Goal: Navigation & Orientation: Understand site structure

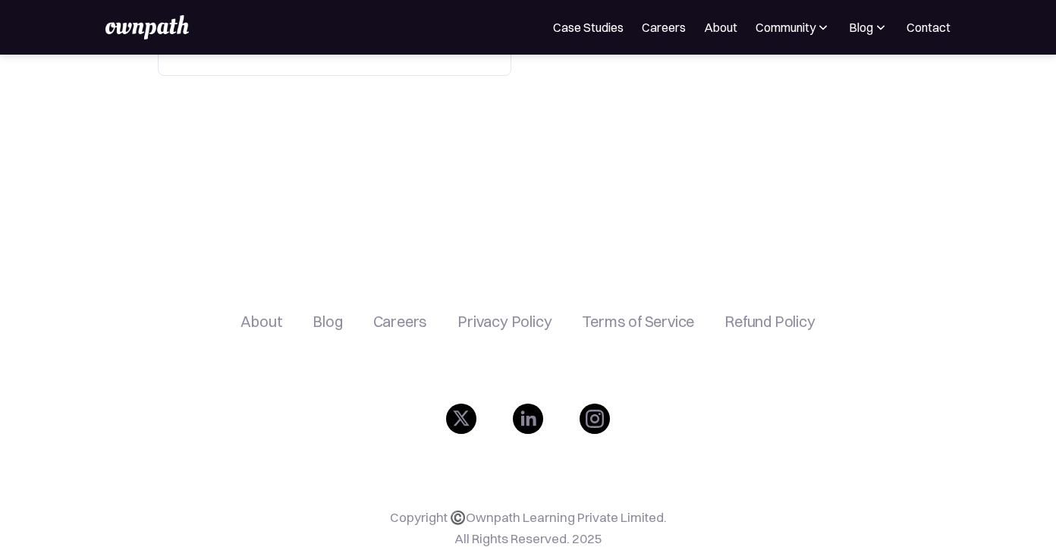
scroll to position [661, 0]
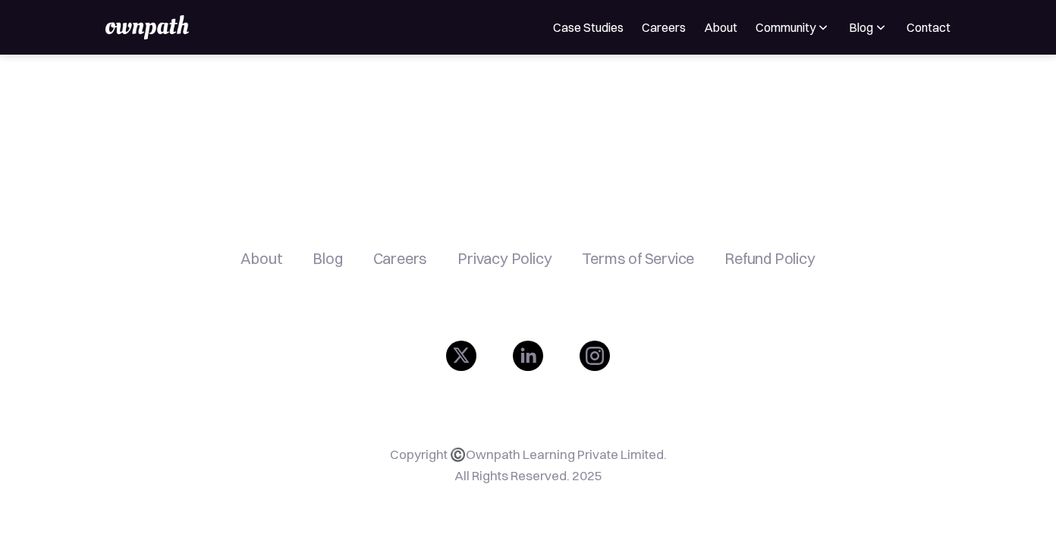
click at [669, 33] on link "Careers" at bounding box center [664, 27] width 44 height 18
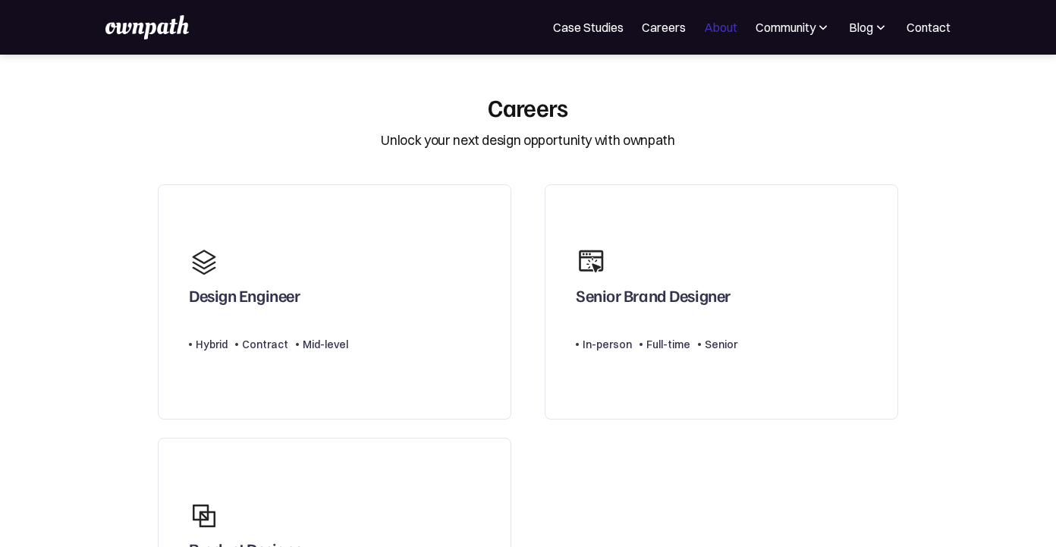
click at [721, 29] on link "About" at bounding box center [720, 27] width 33 height 18
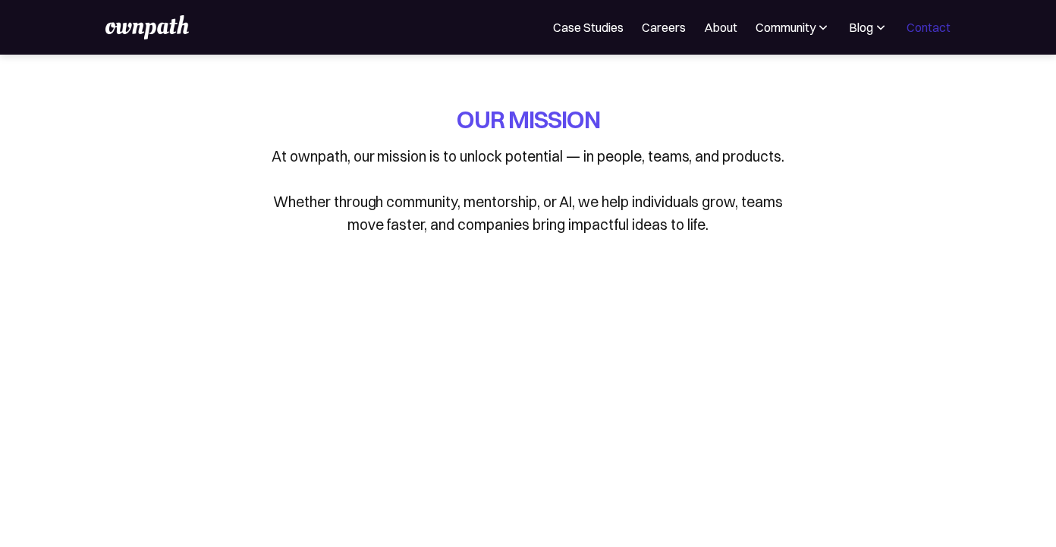
click at [920, 25] on link "Contact" at bounding box center [928, 27] width 44 height 18
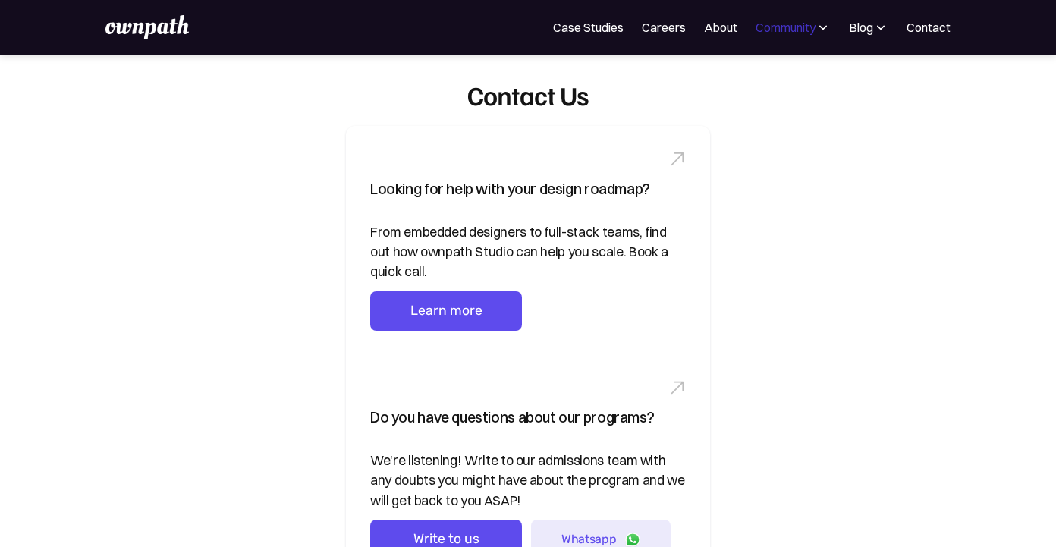
click at [790, 30] on div "Community" at bounding box center [786, 27] width 60 height 18
click at [864, 30] on div "Blog" at bounding box center [861, 27] width 24 height 18
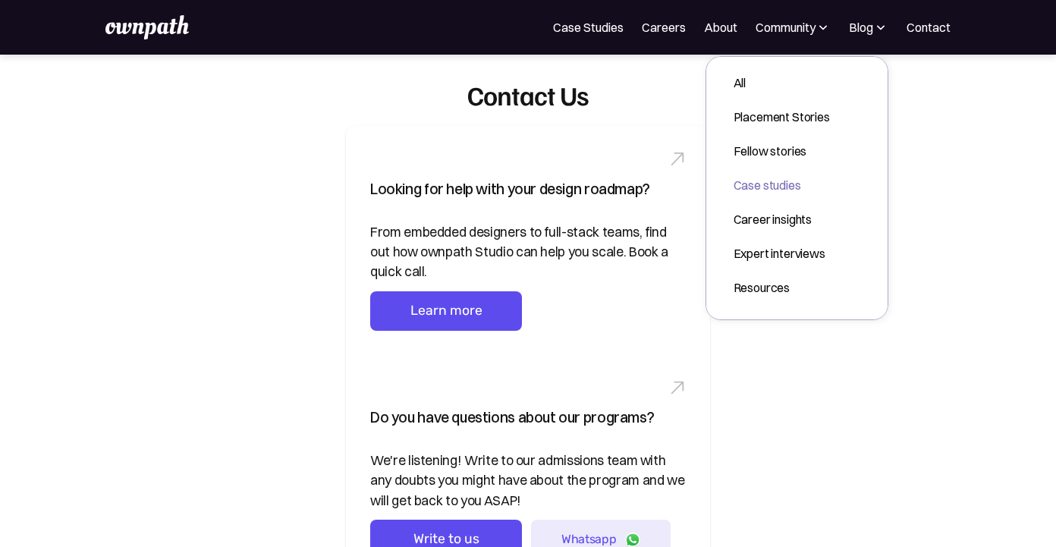
click at [788, 186] on div "Case studies" at bounding box center [782, 185] width 96 height 18
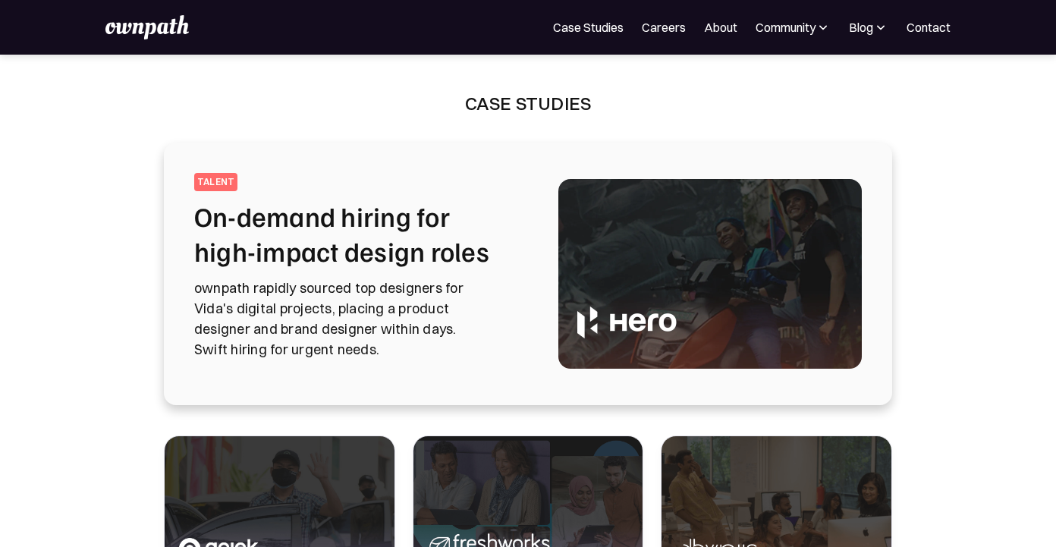
click at [580, 37] on div "For Companies Case Studies Careers About Community Events Resources Design Resi…" at bounding box center [527, 27] width 845 height 24
click at [579, 36] on link "Case Studies" at bounding box center [588, 27] width 71 height 18
